Goal: Information Seeking & Learning: Understand process/instructions

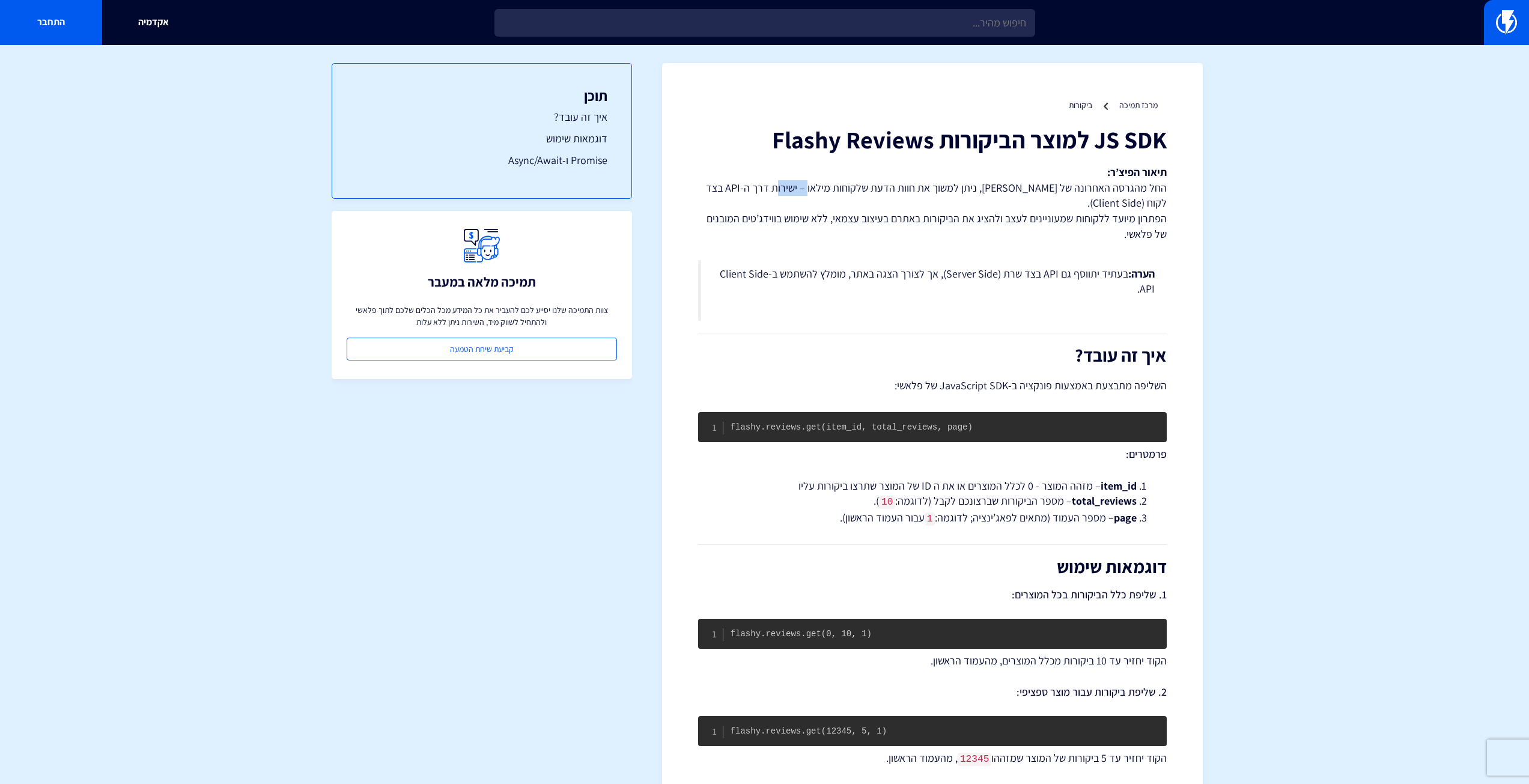
drag, startPoint x: 831, startPoint y: 187, endPoint x: 799, endPoint y: 185, distance: 32.1
click at [799, 185] on p "תיאור הפיצ’ר: החל מהגרסה האחרונה של [PERSON_NAME], ניתן למשוך את חוות הדעת שלקו…" at bounding box center [933, 203] width 469 height 77
drag, startPoint x: 998, startPoint y: 219, endPoint x: 709, endPoint y: 212, distance: 289.1
click at [709, 212] on p "תיאור הפיצ’ר: החל מהגרסה האחרונה של [PERSON_NAME], ניתן למשוך את חוות הדעת שלקו…" at bounding box center [933, 203] width 469 height 77
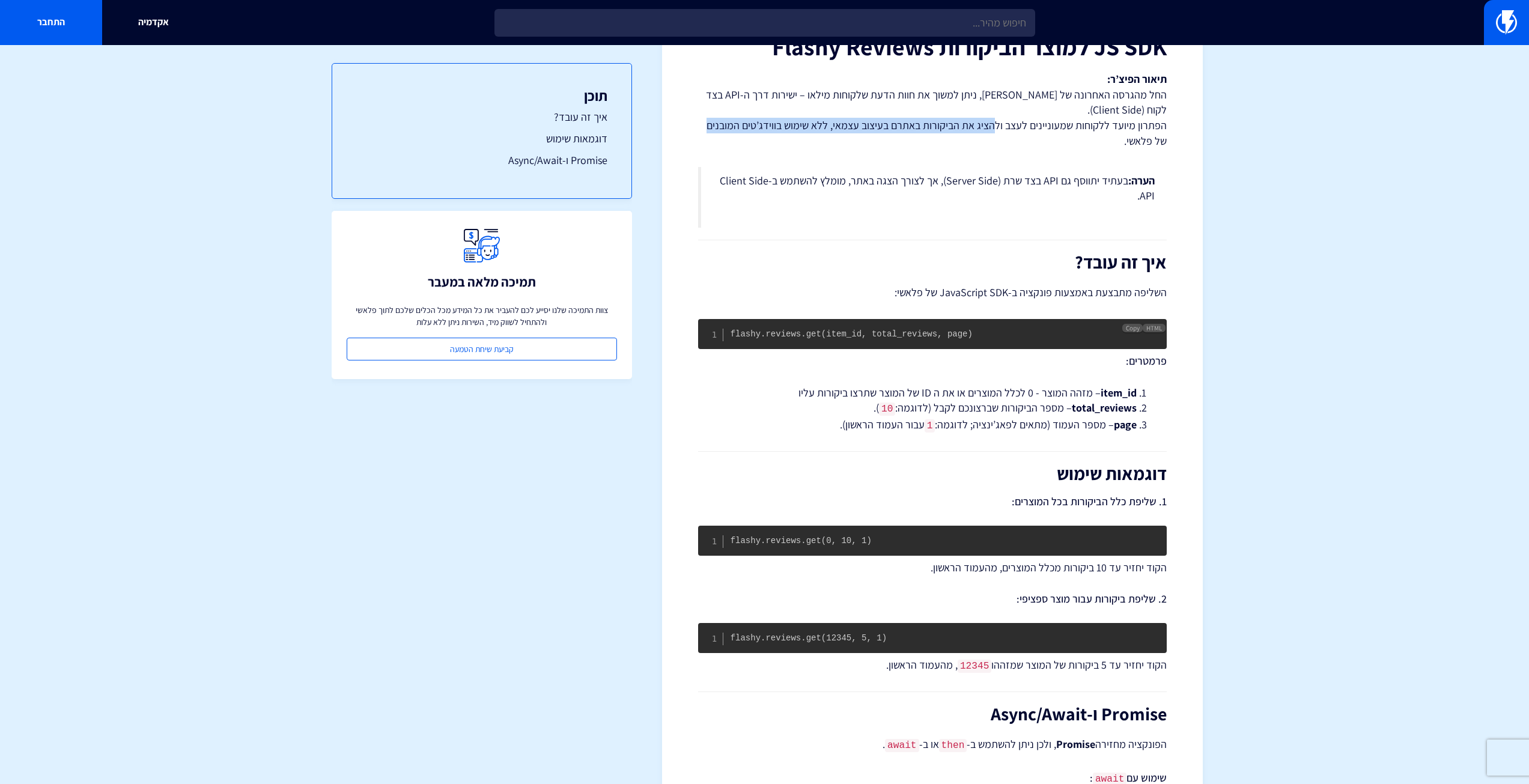
scroll to position [120, 0]
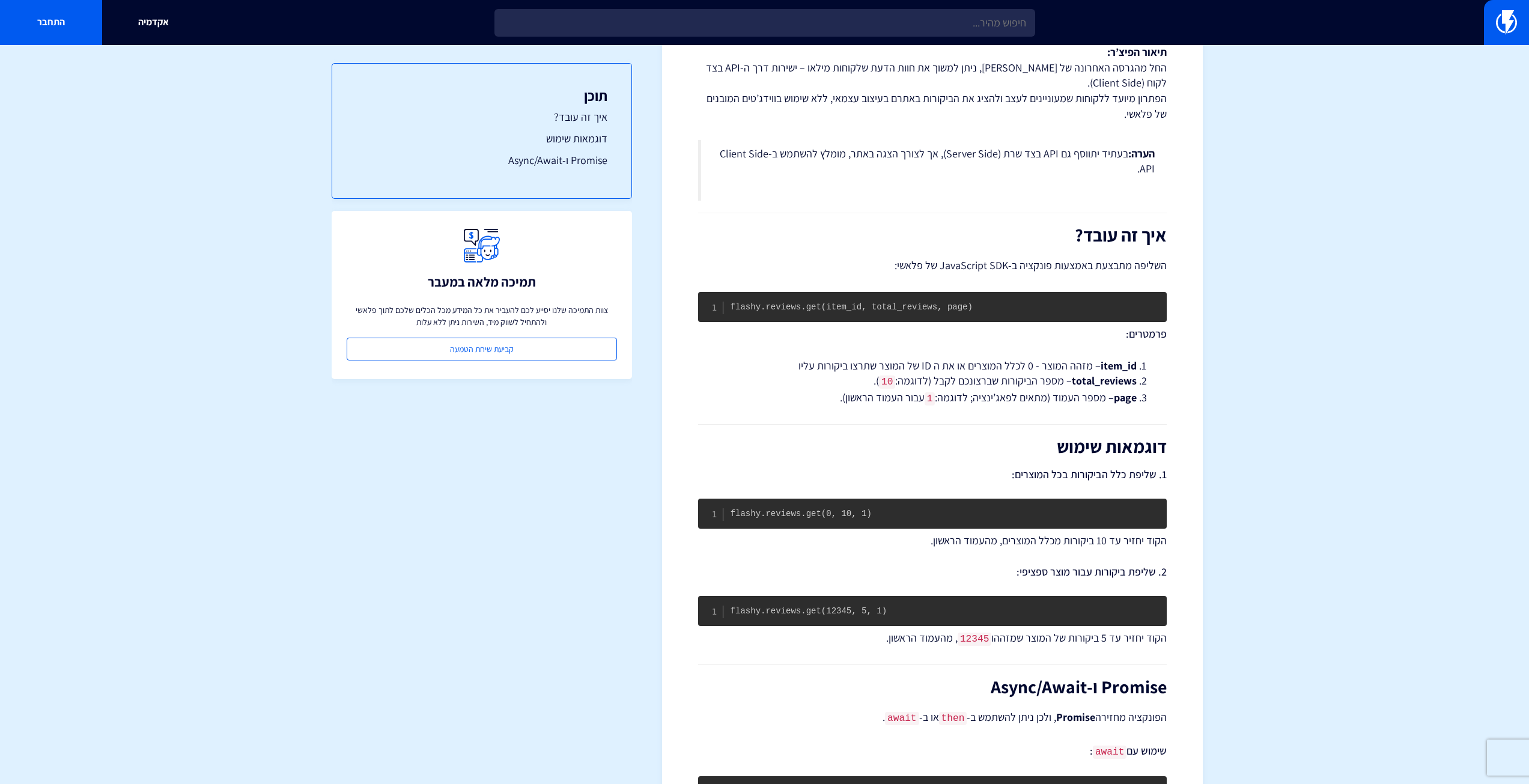
click at [1030, 363] on li "item_id – מזהה המוצר - 0 לכלל המוצרים או את ה ID של המוצר שתרצו ביקורות עליו" at bounding box center [932, 366] width 409 height 16
drag, startPoint x: 993, startPoint y: 362, endPoint x: 801, endPoint y: 362, distance: 192.0
click at [801, 362] on li "item_id – מזהה המוצר - 0 לכלל המוצרים או את ה ID של המוצר שתרצו ביקורות עליו" at bounding box center [932, 366] width 409 height 16
click at [943, 366] on li "item_id – מזהה המוצר - 0 לכלל המוצרים או את ה ID של המוצר שתרצו ביקורות עליו" at bounding box center [932, 366] width 409 height 16
click at [1048, 381] on li "total_reviews – מספר הביקורות שברצונכם לקבל (לדוגמה: 10 )." at bounding box center [932, 381] width 409 height 16
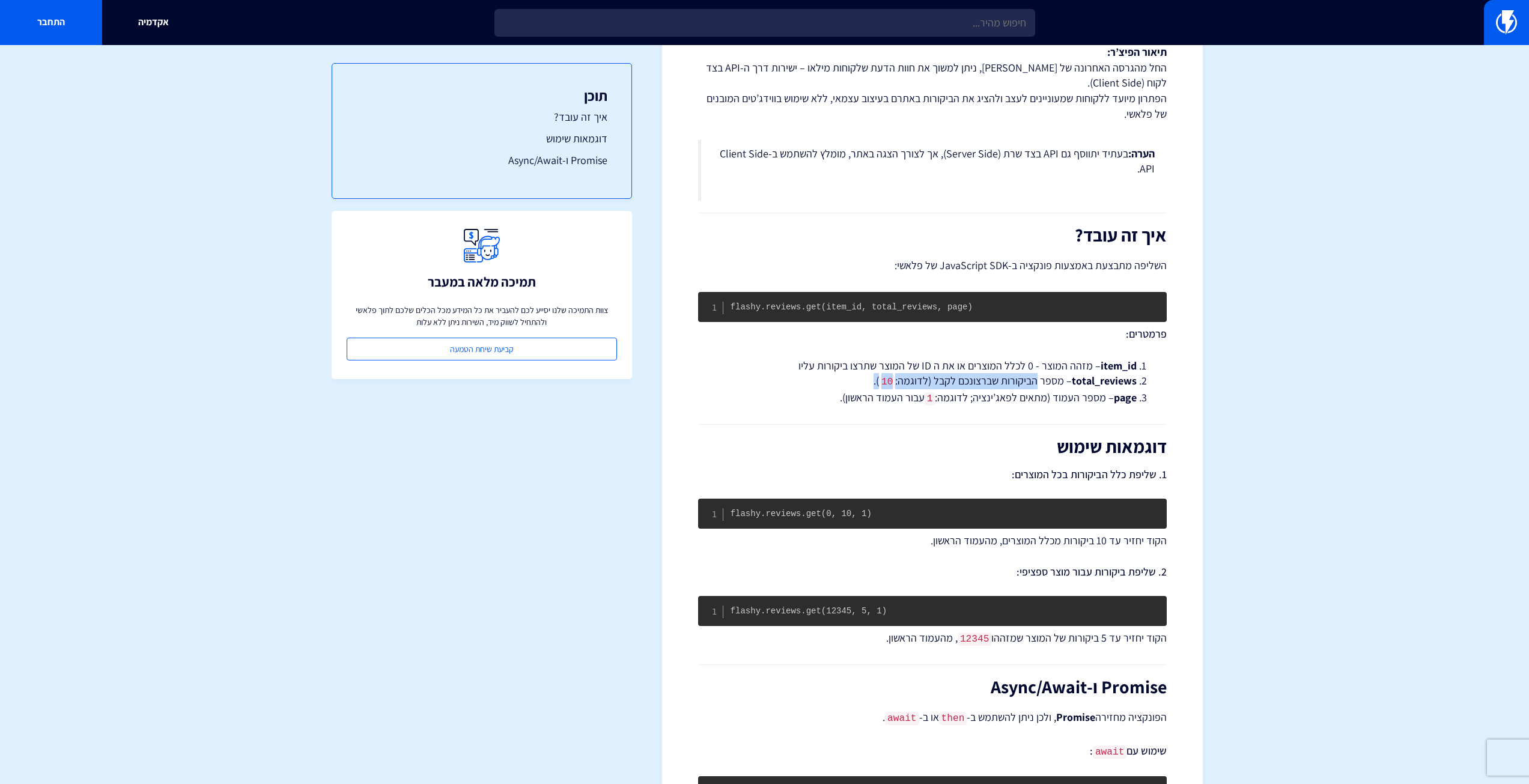
drag, startPoint x: 1033, startPoint y: 380, endPoint x: 846, endPoint y: 378, distance: 187.0
click at [846, 378] on li "total_reviews – מספר הביקורות שברצונכם לקבל (לדוגמה: 10 )." at bounding box center [932, 381] width 409 height 16
click at [798, 397] on li "page – מספר העמוד (מתאים לפאג’ינציה; לדוגמה: 1 עבור העמוד הראשון)." at bounding box center [932, 398] width 409 height 16
drag, startPoint x: 1054, startPoint y: 537, endPoint x: 896, endPoint y: 533, distance: 158.1
click at [896, 533] on p "הקוד יחזיר עד 10 ביקורות מכלל המוצרים, מהעמוד הראשון." at bounding box center [933, 540] width 469 height 16
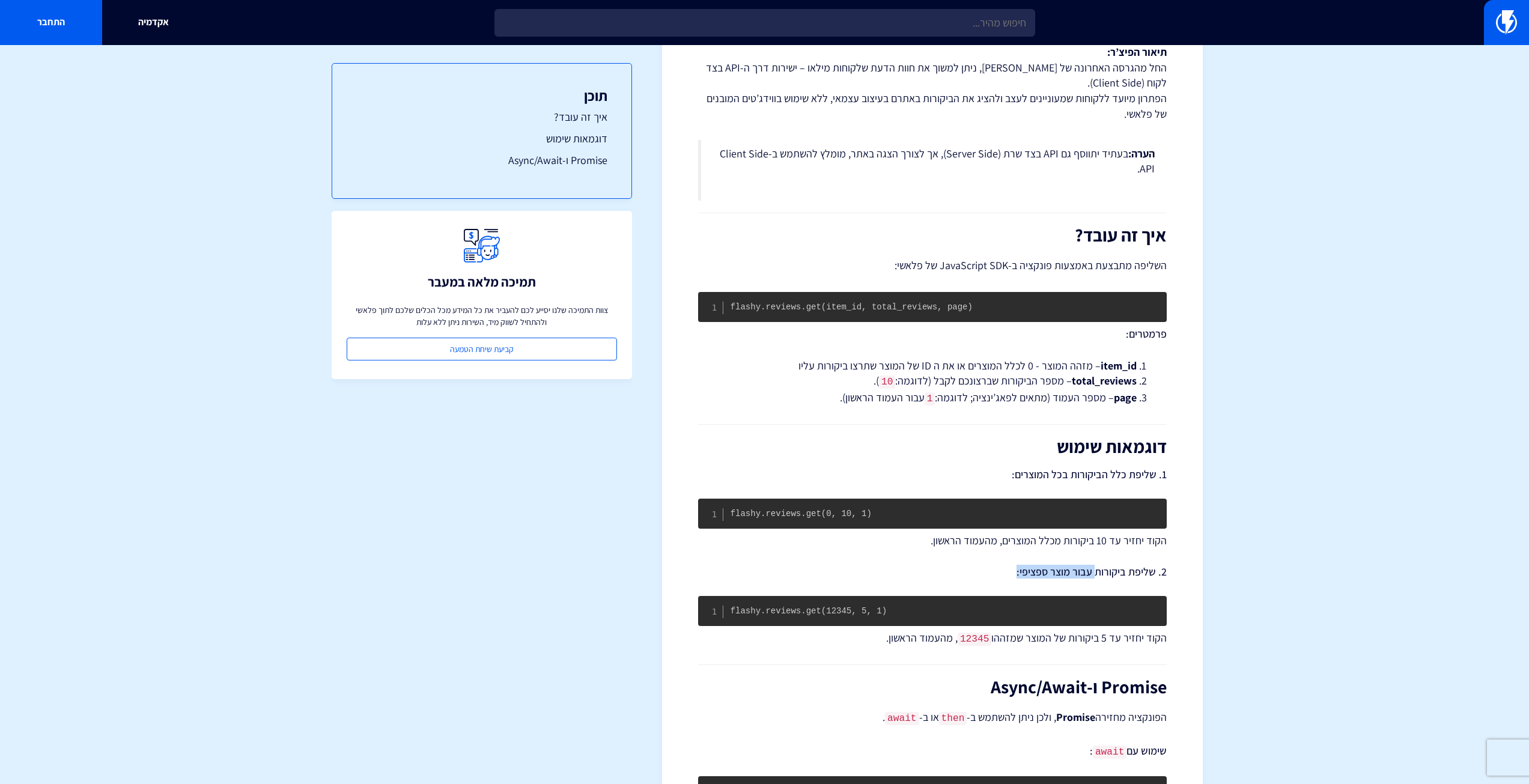
drag, startPoint x: 1098, startPoint y: 566, endPoint x: 996, endPoint y: 573, distance: 102.2
click at [996, 573] on h4 "2. שליפת ביקורות עבור מוצר ספציפי:" at bounding box center [933, 572] width 469 height 12
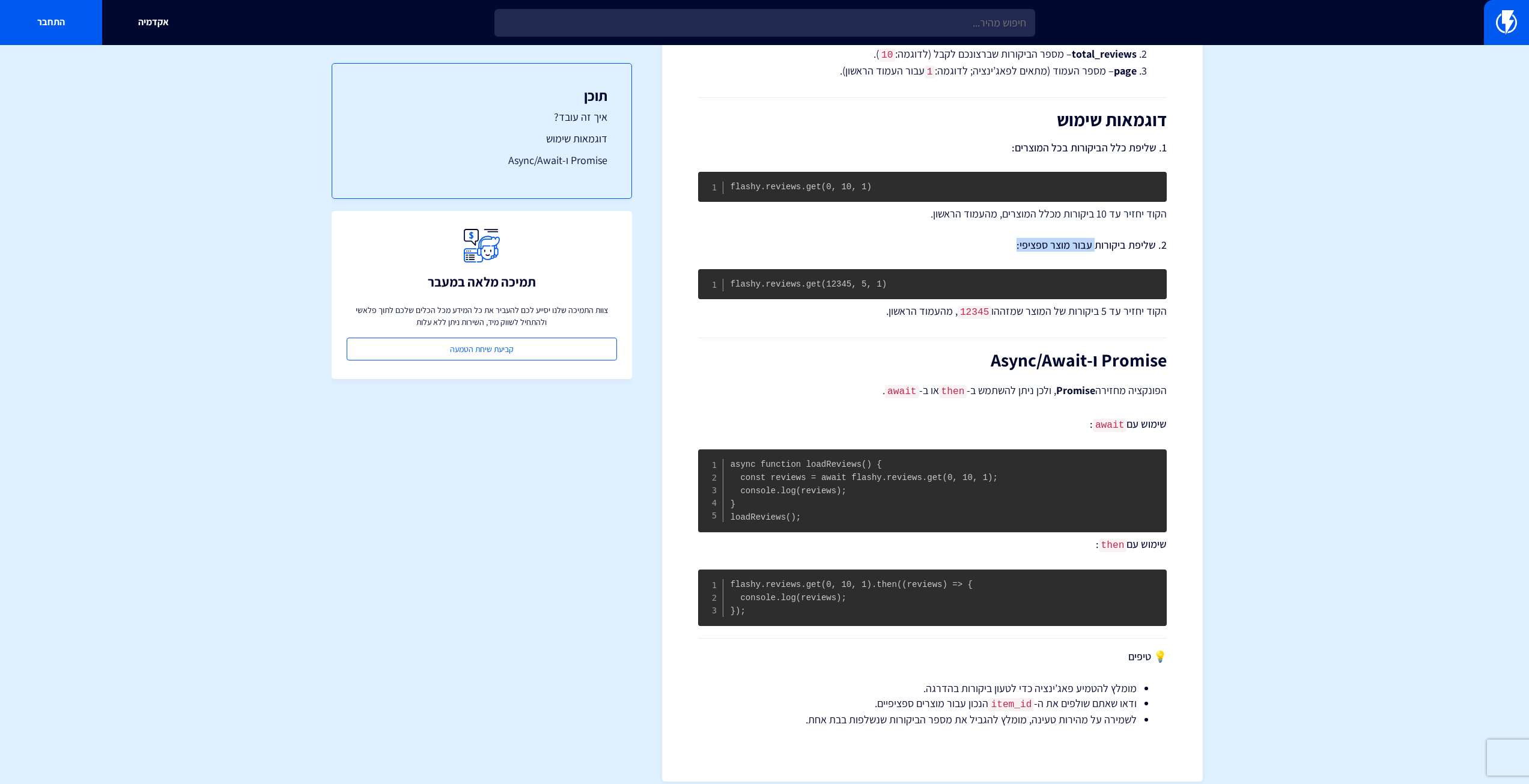
scroll to position [449, 0]
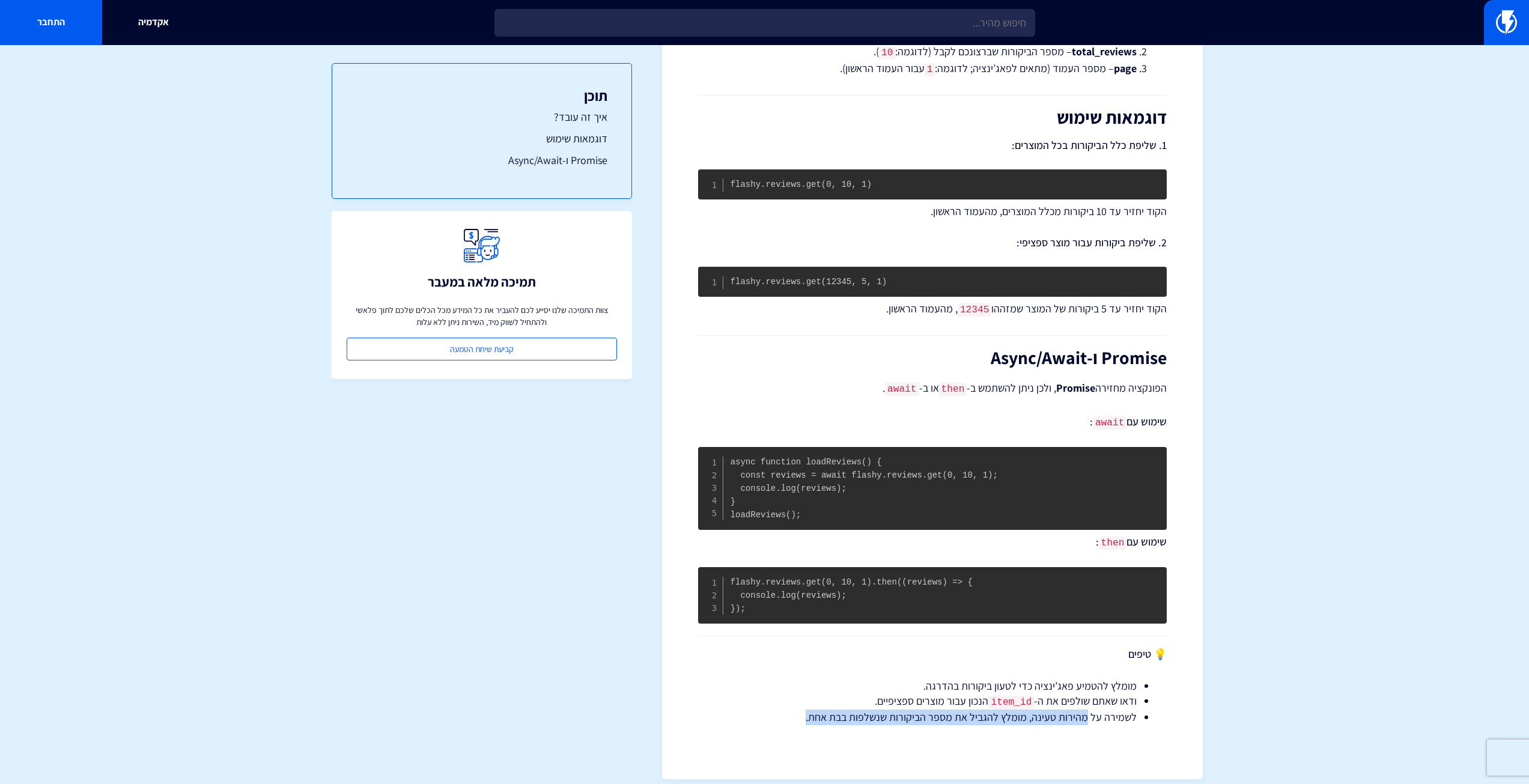
drag, startPoint x: 1072, startPoint y: 702, endPoint x: 804, endPoint y: 706, distance: 268.0
click at [804, 709] on li "לשמירה על מהירות טעינה, מומלץ להגביל את מספר הביקורות שנשלפות בבת אחת." at bounding box center [932, 717] width 409 height 16
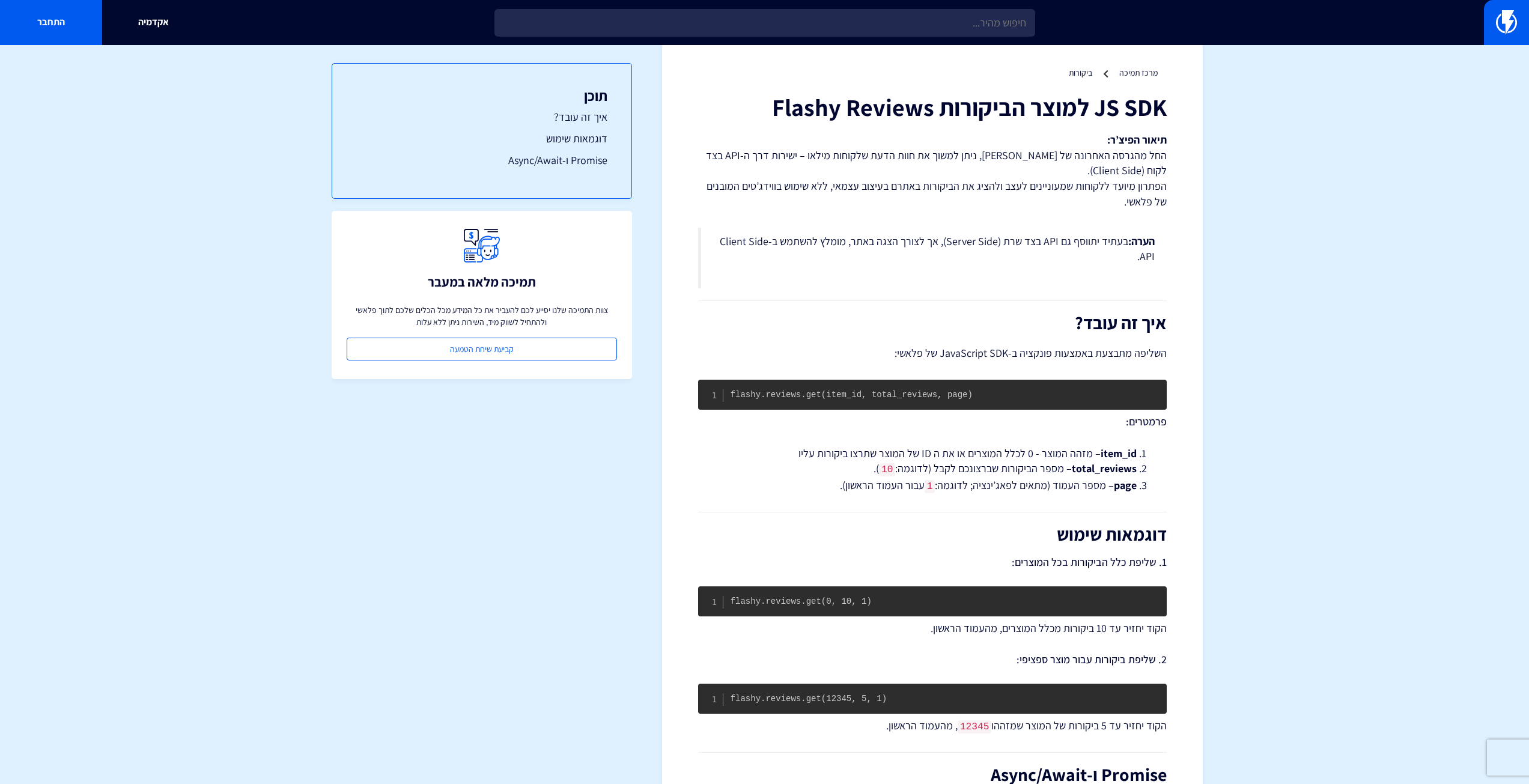
scroll to position [0, 0]
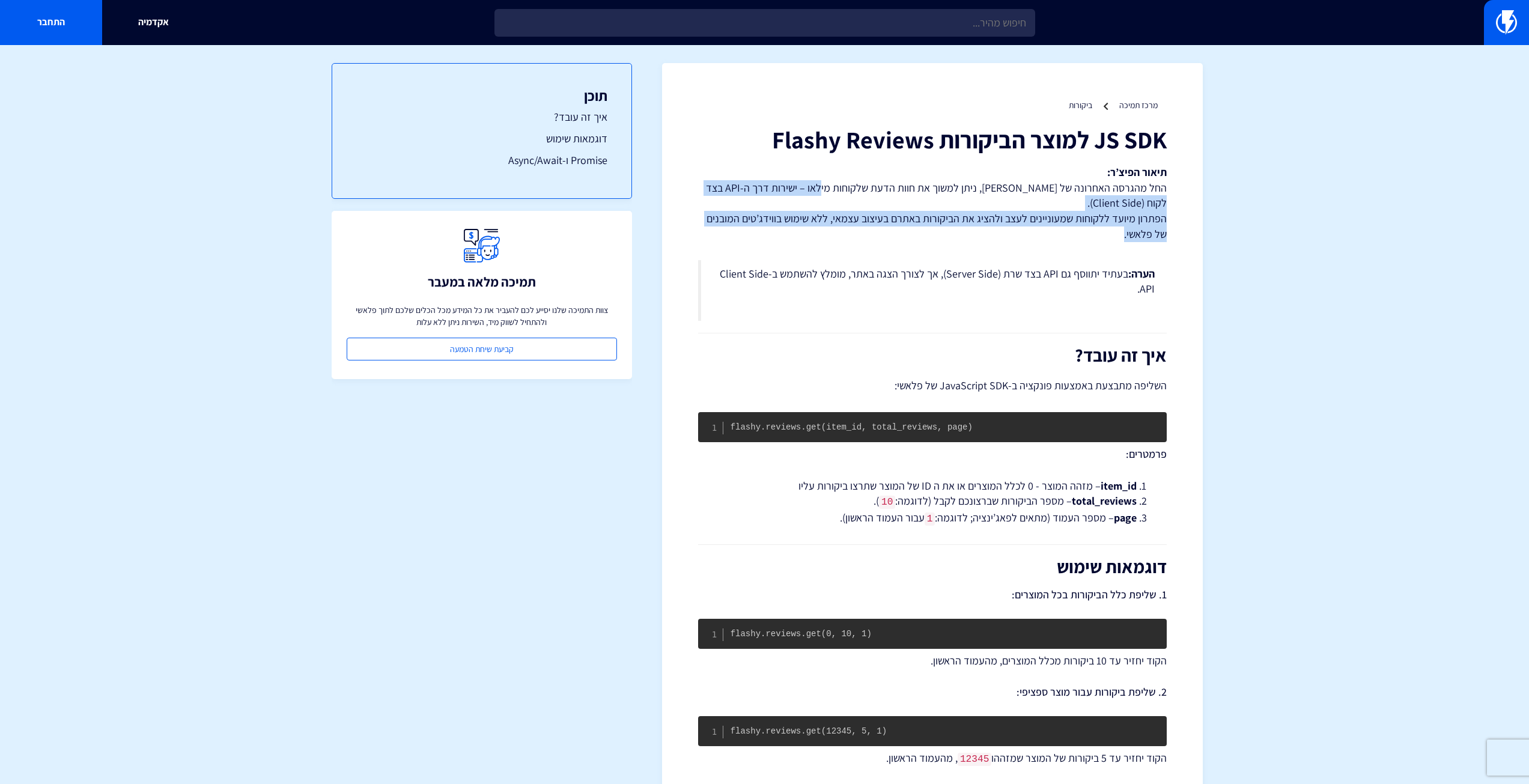
drag, startPoint x: 844, startPoint y: 189, endPoint x: 711, endPoint y: 232, distance: 139.8
click at [711, 232] on p "תיאור הפיצ’ר: החל מהגרסה האחרונה של [PERSON_NAME], ניתן למשוך את חוות הדעת שלקו…" at bounding box center [933, 203] width 469 height 77
click at [1121, 220] on p "תיאור הפיצ’ר: החל מהגרסה האחרונה של [PERSON_NAME], ניתן למשוך את חוות הדעת שלקו…" at bounding box center [933, 203] width 469 height 77
click at [1149, 231] on p "תיאור הפיצ’ר: החל מהגרסה האחרונה של [PERSON_NAME], ניתן למשוך את חוות הדעת שלקו…" at bounding box center [933, 203] width 469 height 77
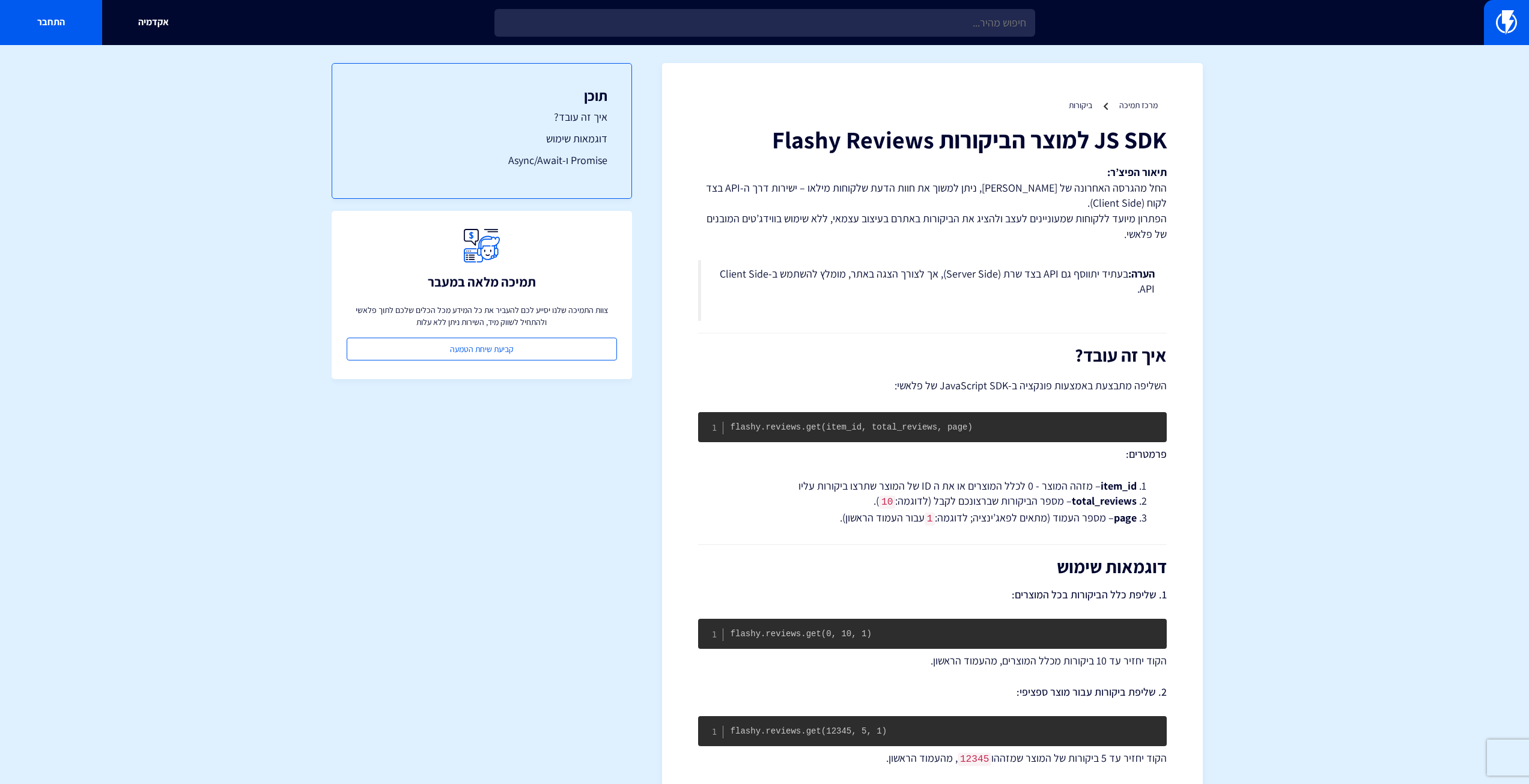
click at [1085, 275] on p "הערה: בעתיד יתווסף גם API בצד שרת (Server Side), אך לצורך הצגה באתר, מומלץ להשת…" at bounding box center [934, 281] width 442 height 30
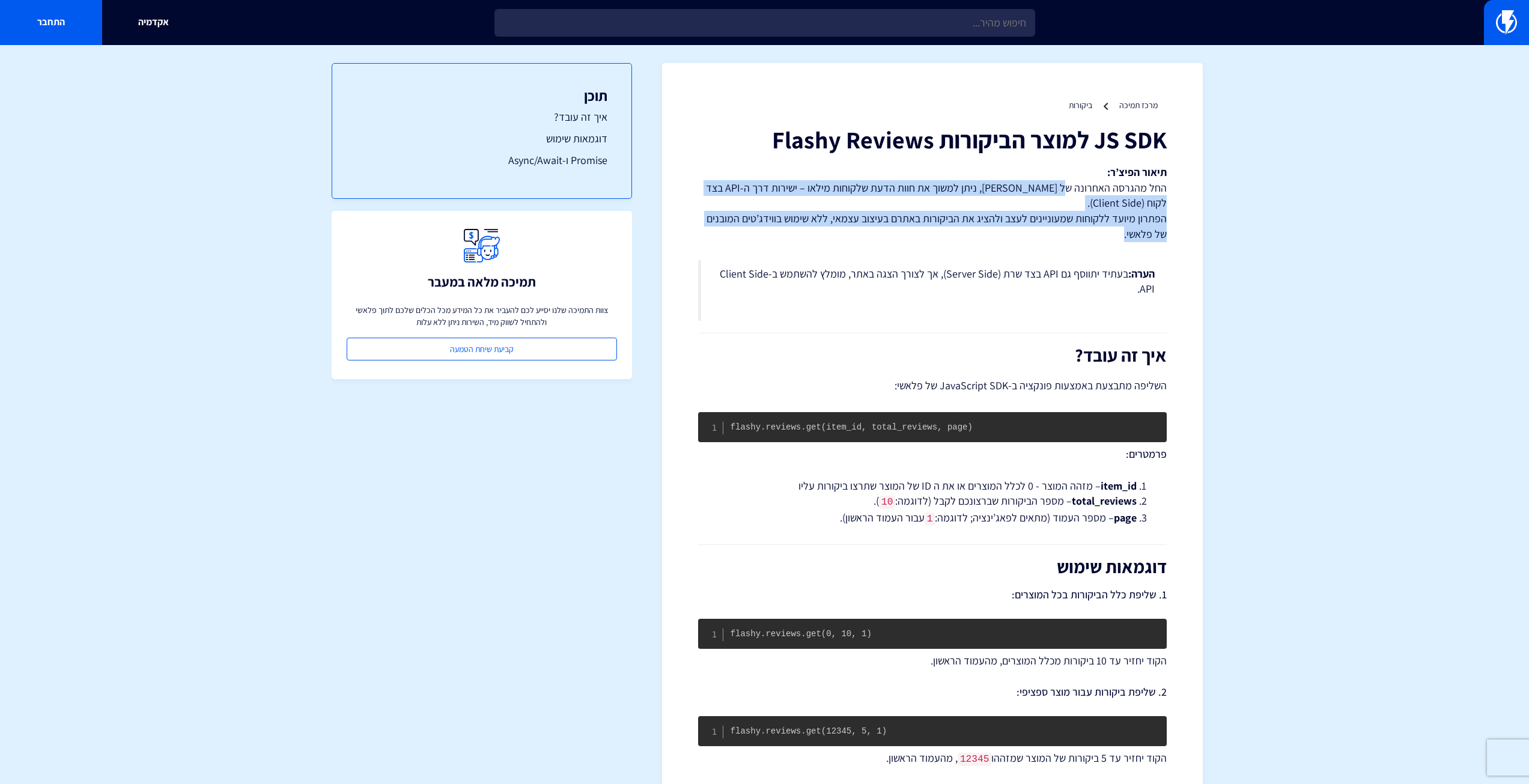
drag, startPoint x: 1058, startPoint y: 185, endPoint x: 698, endPoint y: 237, distance: 363.7
click at [698, 237] on p "תיאור הפיצ’ר: החל מהגרסה האחרונה של [PERSON_NAME], ניתן למשוך את חוות הדעת שלקו…" at bounding box center [933, 203] width 469 height 77
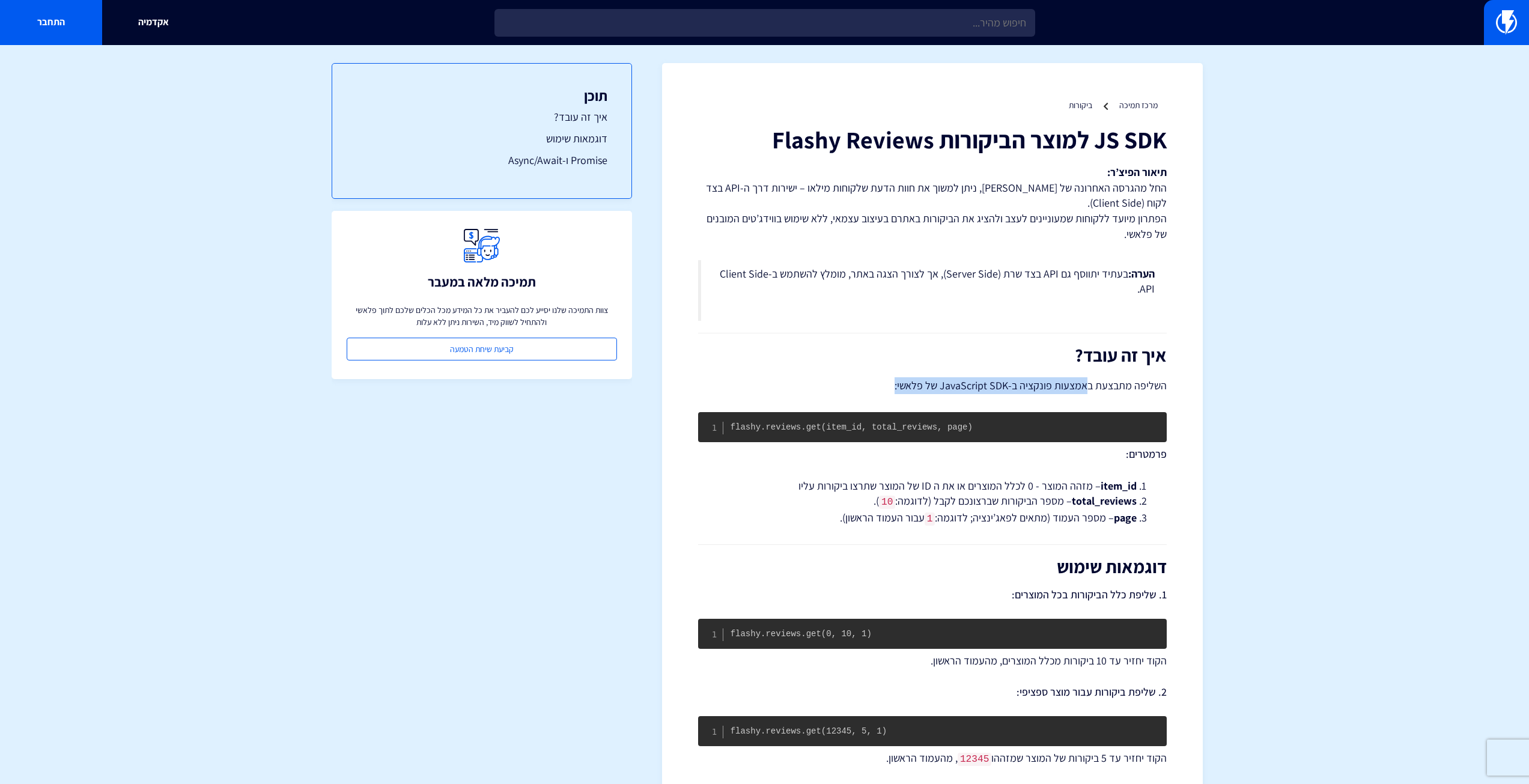
drag, startPoint x: 1089, startPoint y: 385, endPoint x: 875, endPoint y: 391, distance: 214.1
click at [875, 391] on p "השליפה מתבצעת באמצעות פונקציה ב-JavaScript SDK של פלאשי:" at bounding box center [933, 385] width 469 height 16
click at [1066, 391] on p "השליפה מתבצעת באמצעות פונקציה ב-JavaScript SDK של פלאשי:" at bounding box center [933, 385] width 469 height 16
drag, startPoint x: 1004, startPoint y: 220, endPoint x: 823, endPoint y: 220, distance: 181.0
click at [823, 220] on p "תיאור הפיצ’ר: החל מהגרסה האחרונה של [PERSON_NAME], ניתן למשוך את חוות הדעת שלקו…" at bounding box center [933, 203] width 469 height 77
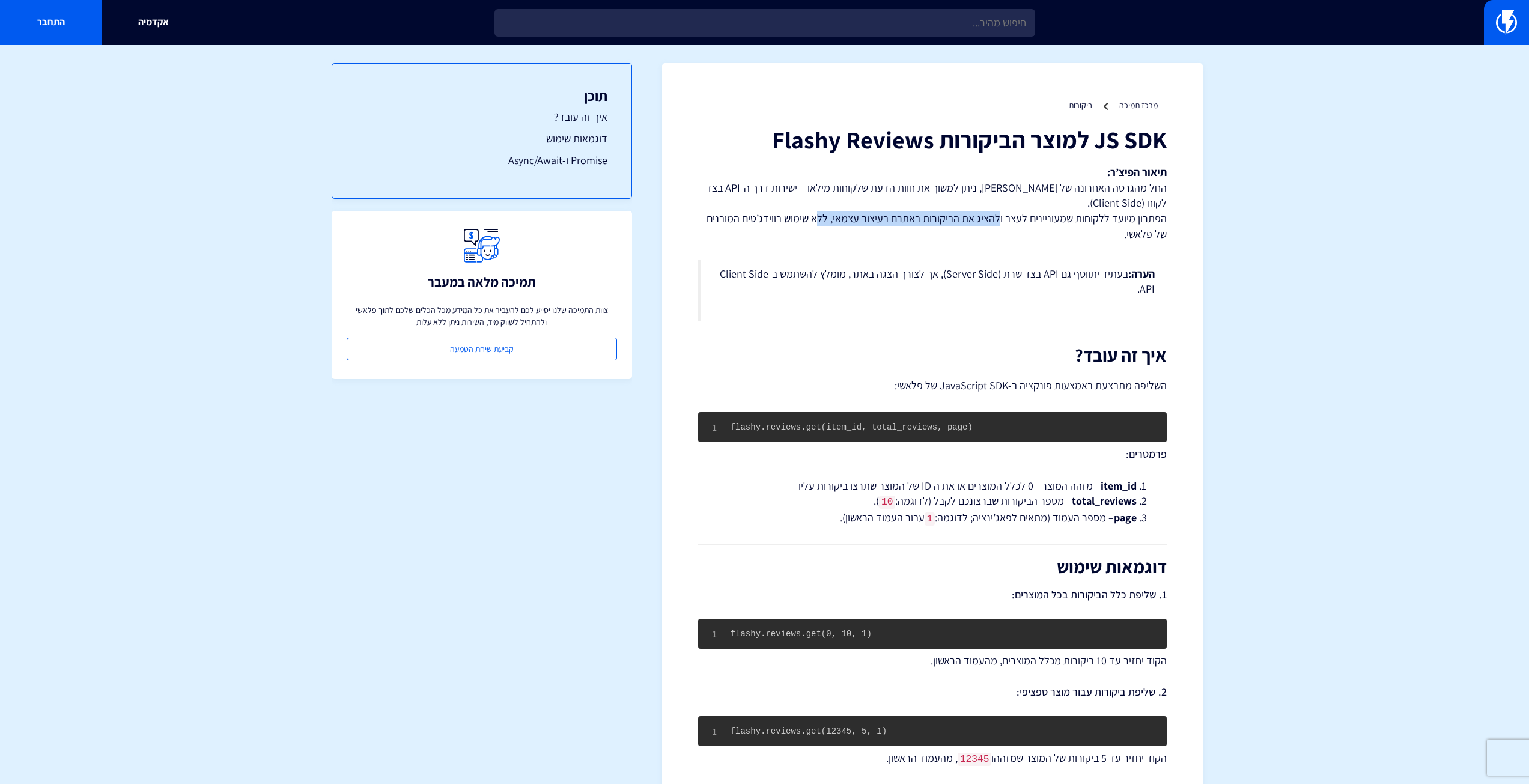
click at [969, 379] on p "השליפה מתבצעת באמצעות פונקציה ב-JavaScript SDK של פלאשי:" at bounding box center [933, 385] width 469 height 16
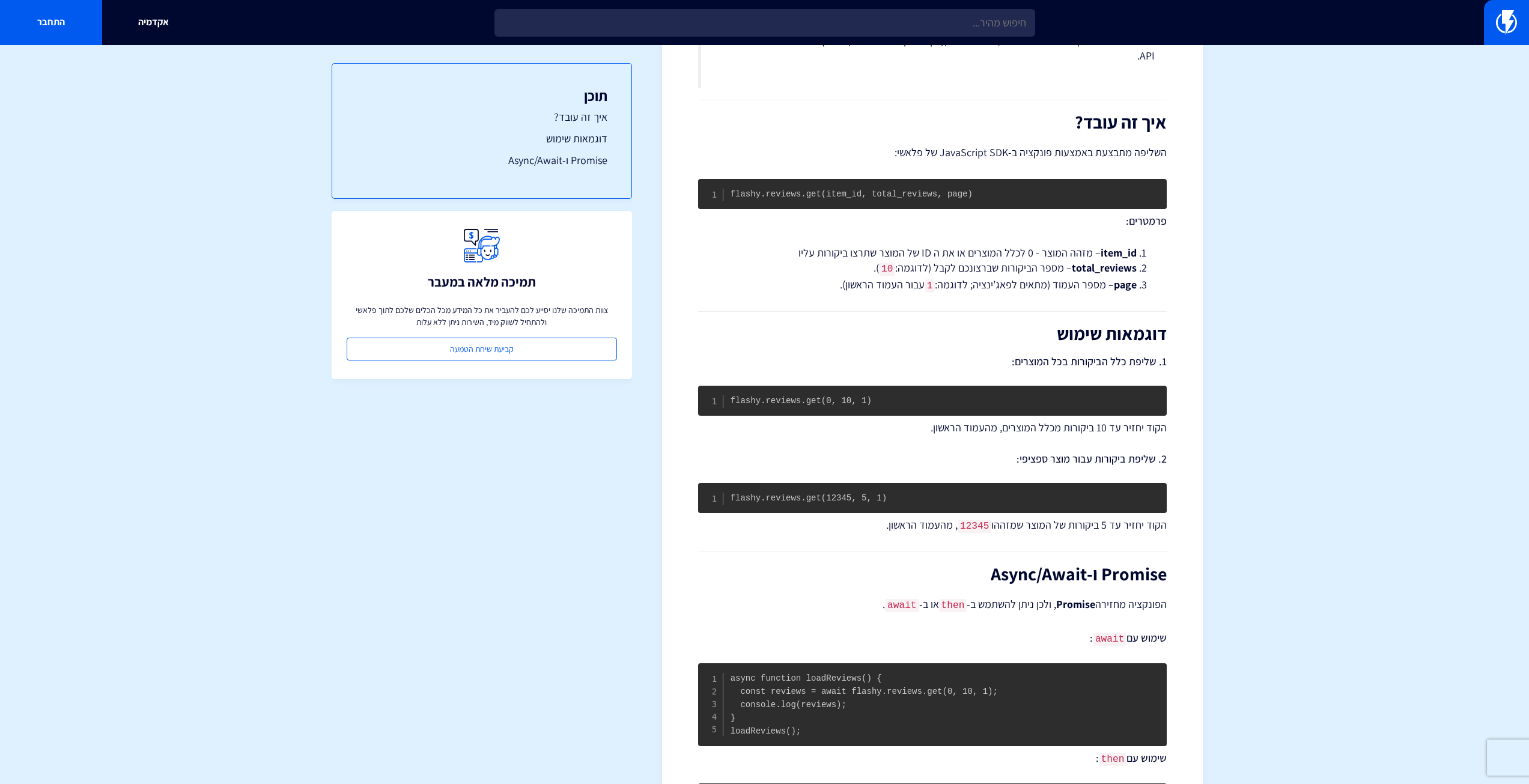
scroll to position [240, 0]
